Goal: Find specific page/section: Find specific page/section

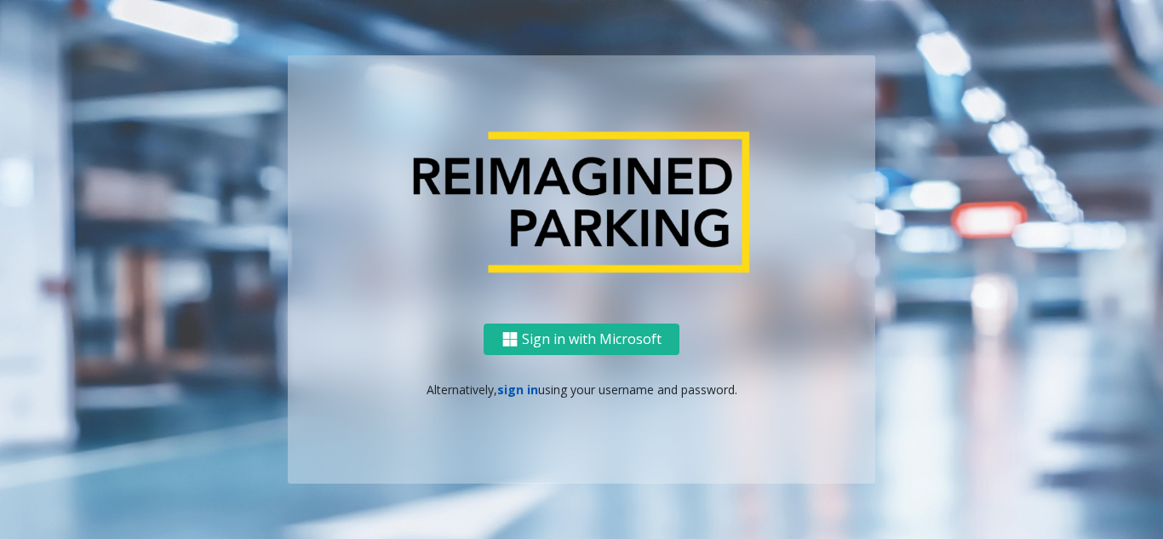
click at [525, 385] on link "sign in" at bounding box center [517, 389] width 41 height 16
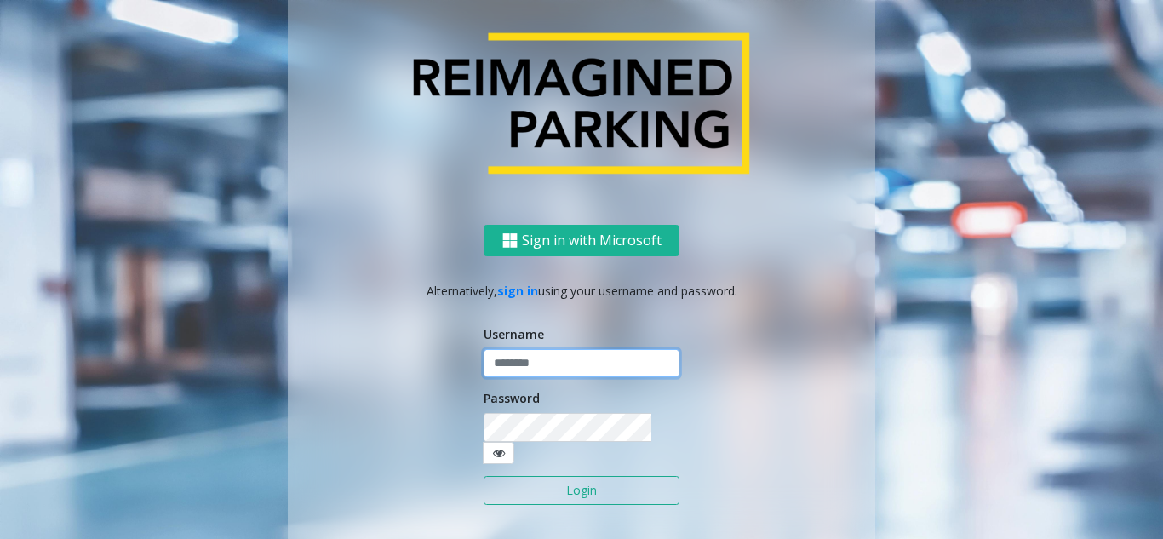
click at [529, 378] on input "text" at bounding box center [582, 363] width 196 height 29
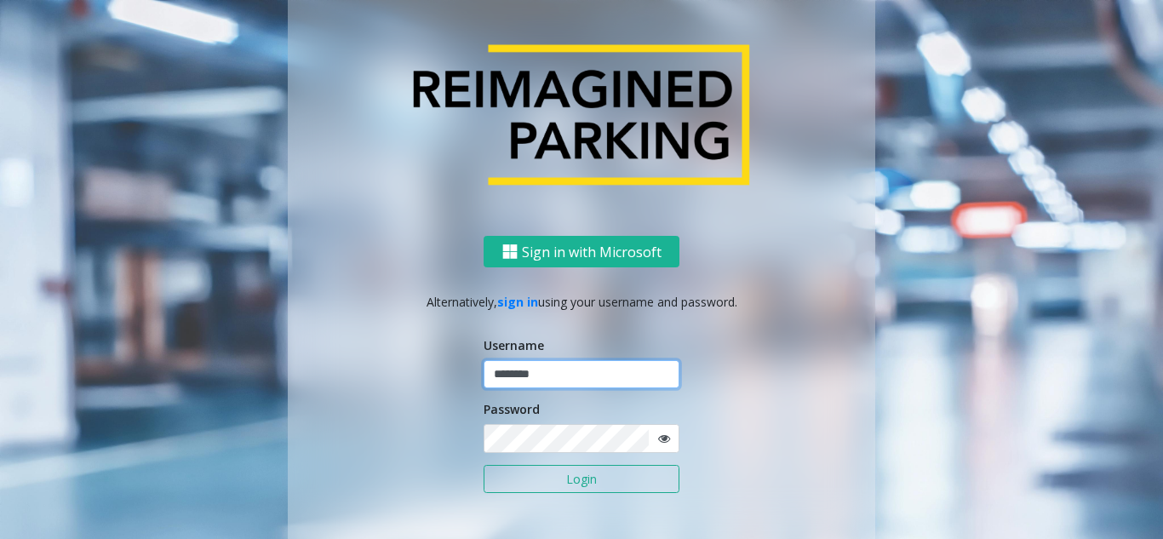
type input "********"
click at [659, 436] on icon at bounding box center [664, 439] width 12 height 12
click at [592, 476] on button "Login" at bounding box center [582, 479] width 196 height 29
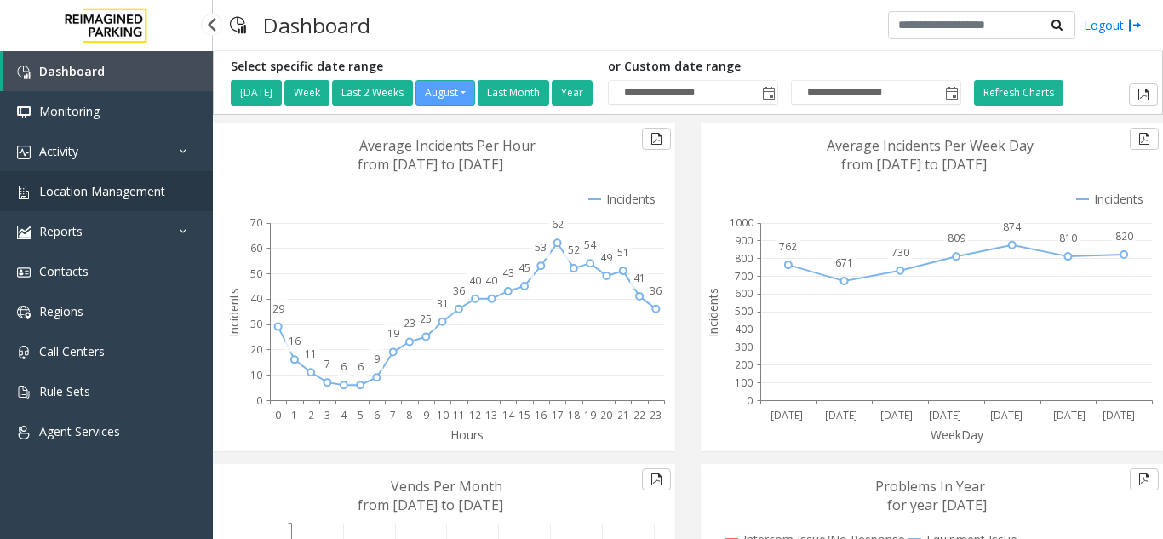
click at [112, 192] on span "Location Management" at bounding box center [102, 191] width 126 height 16
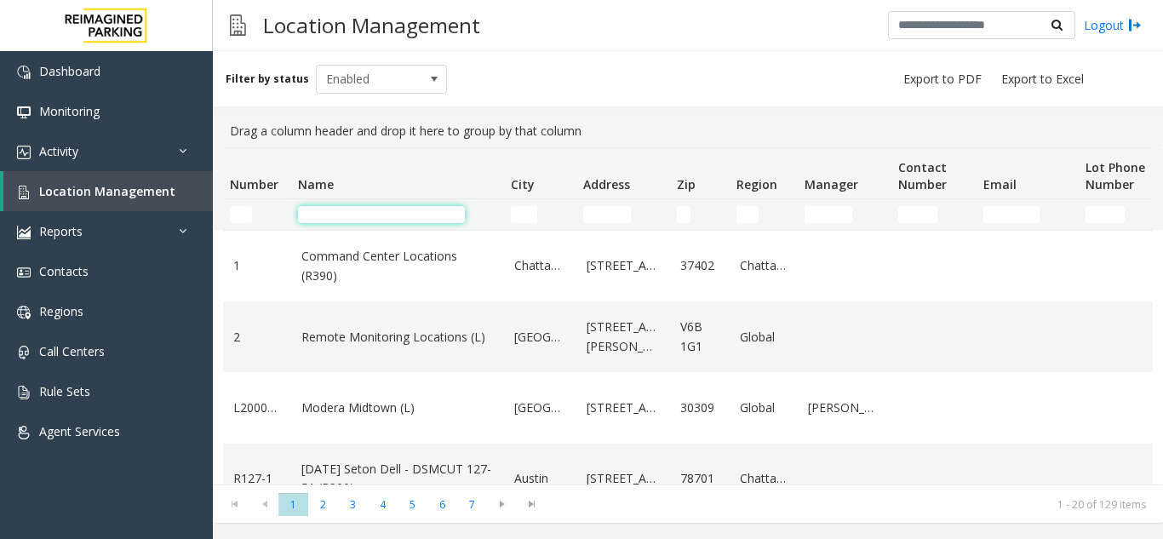
click at [347, 221] on input "Name Filter" at bounding box center [381, 214] width 167 height 17
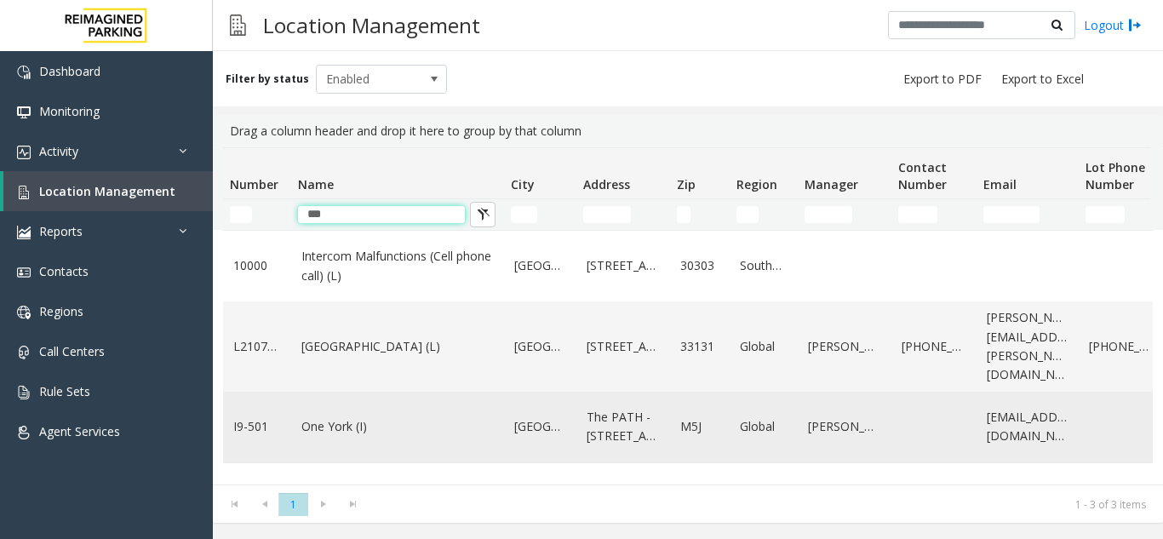
type input "***"
click at [416, 418] on link "One York (I)" at bounding box center [397, 426] width 192 height 19
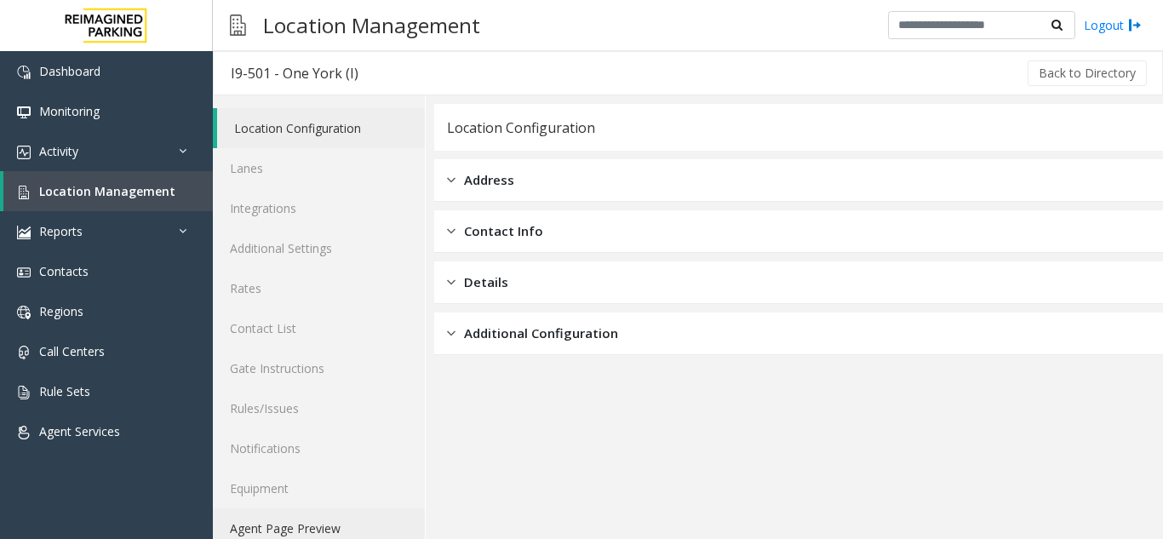
click at [309, 527] on link "Agent Page Preview" at bounding box center [319, 528] width 212 height 40
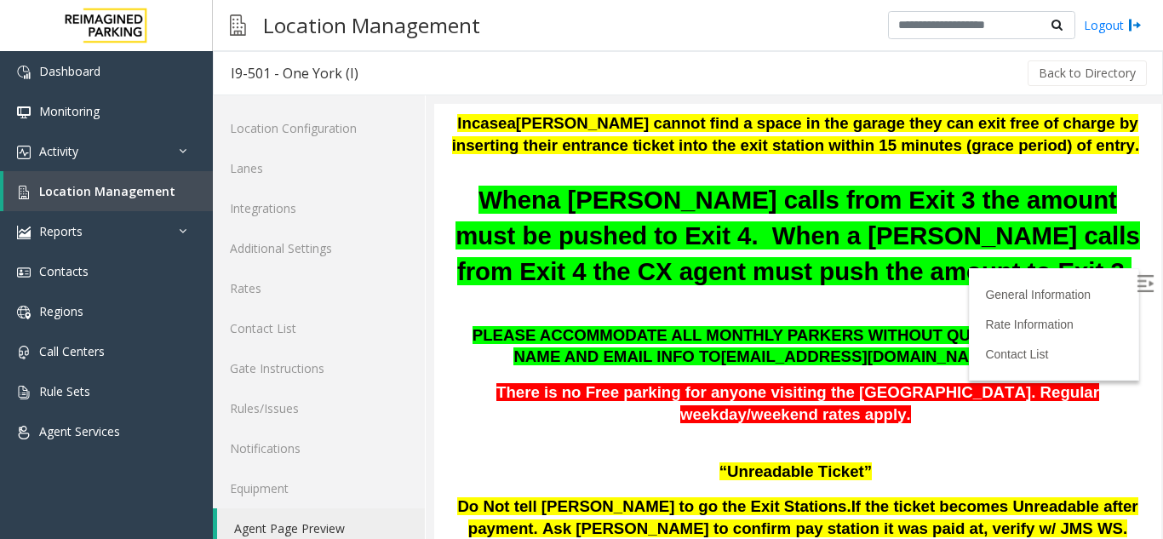
click at [1134, 286] on label at bounding box center [1147, 286] width 26 height 26
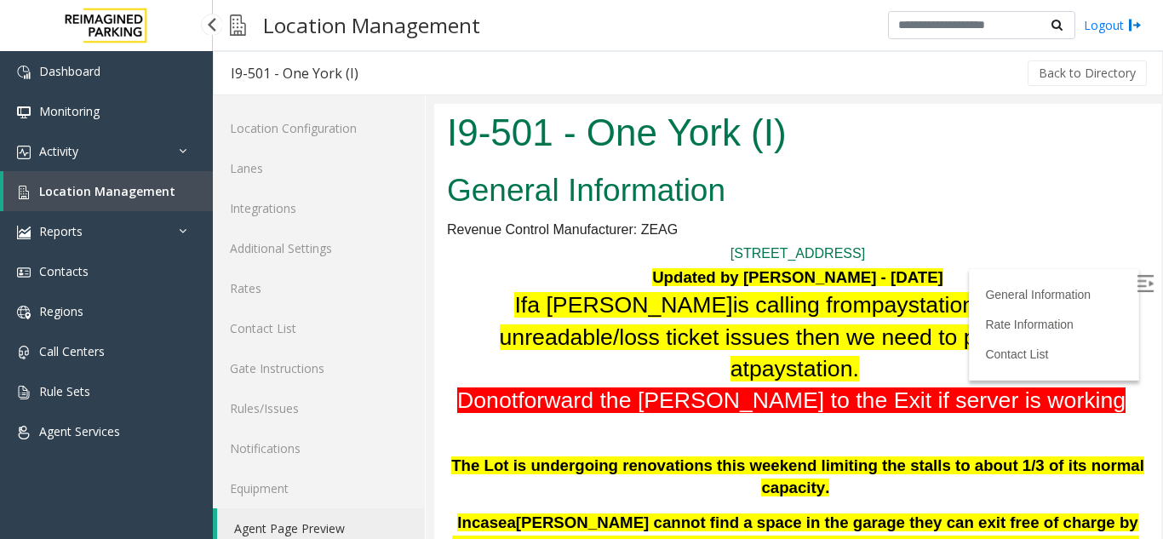
click at [156, 197] on span "Location Management" at bounding box center [107, 191] width 136 height 16
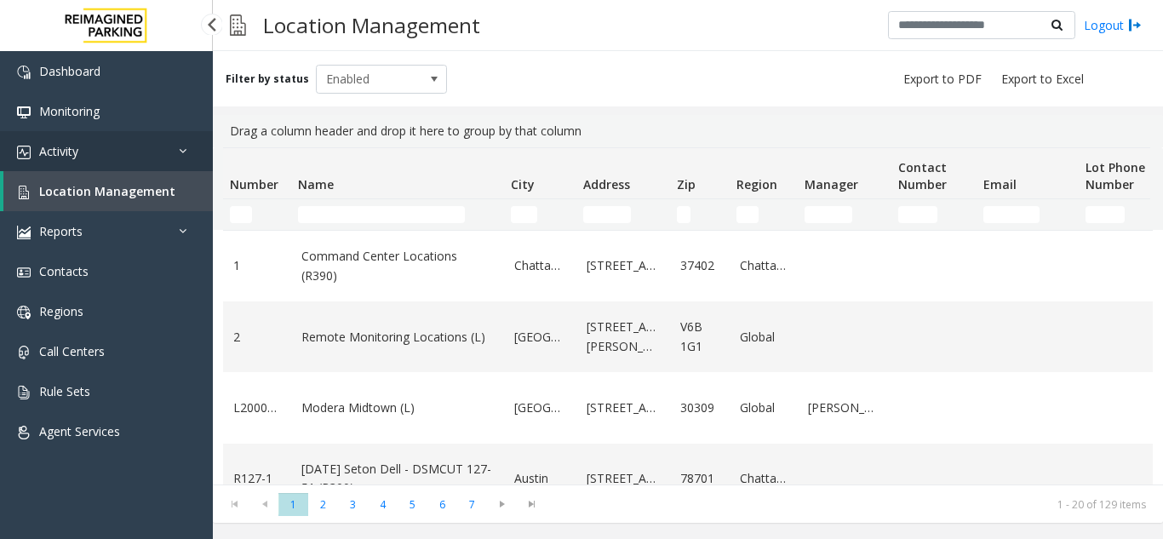
click at [86, 153] on link "Activity" at bounding box center [106, 151] width 213 height 40
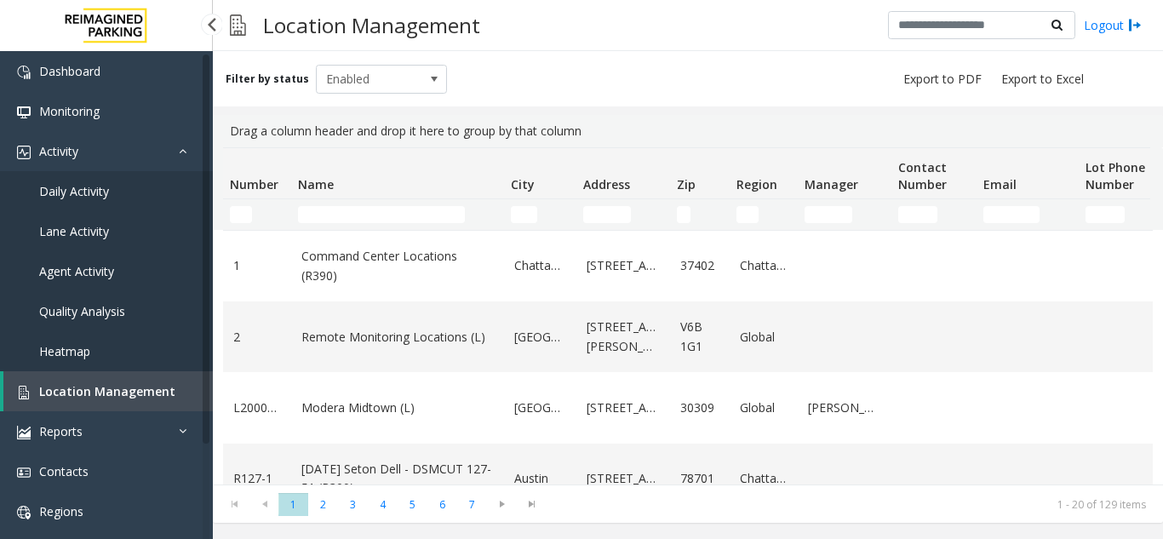
click at [99, 274] on span "Agent Activity" at bounding box center [76, 271] width 75 height 16
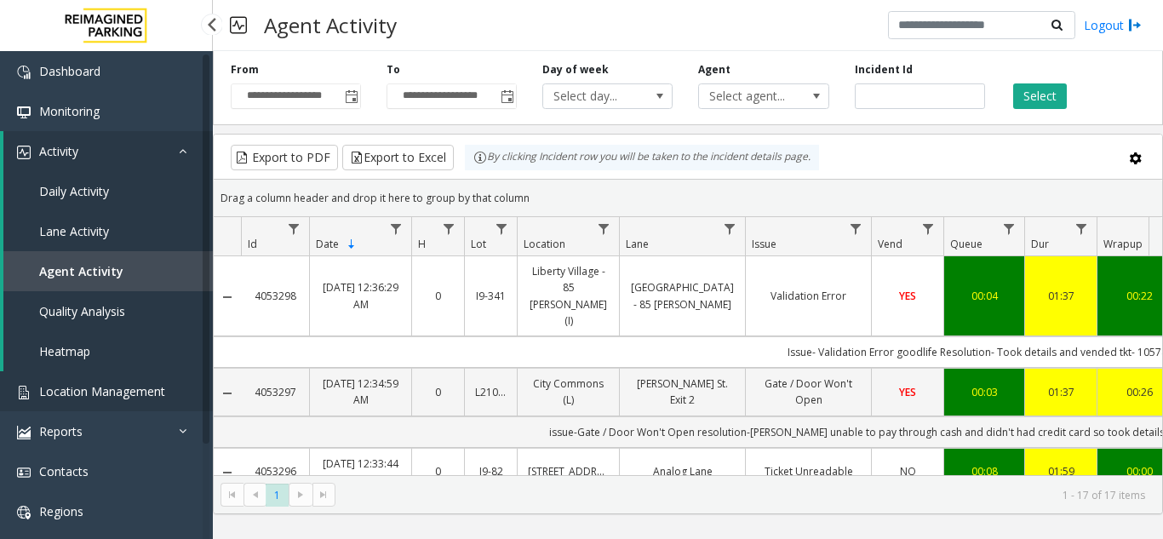
scroll to position [0, 431]
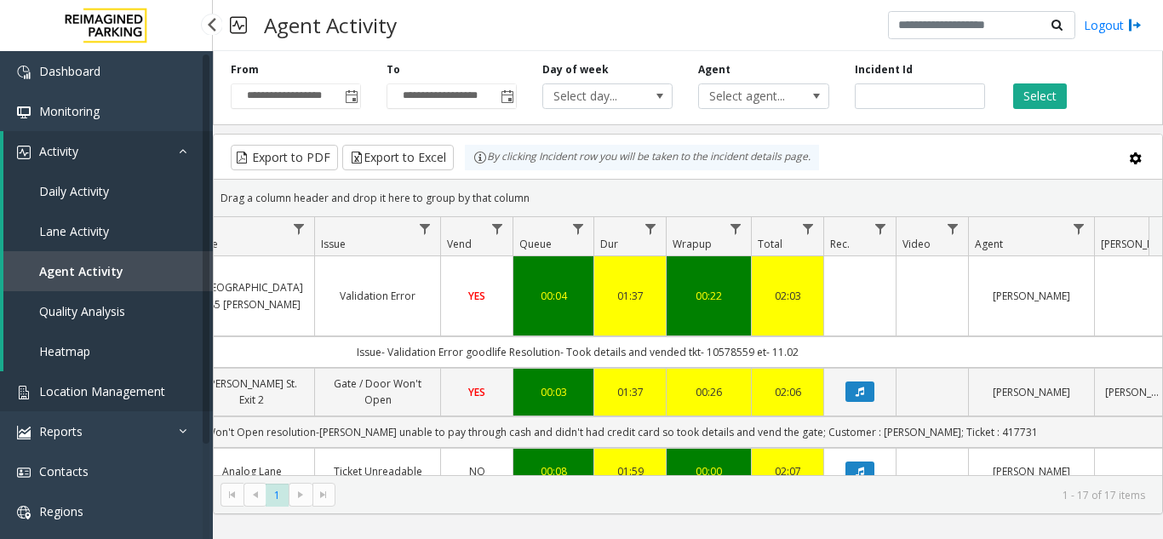
click at [109, 404] on link "Location Management" at bounding box center [106, 391] width 213 height 40
